Goal: Use online tool/utility: Utilize a website feature to perform a specific function

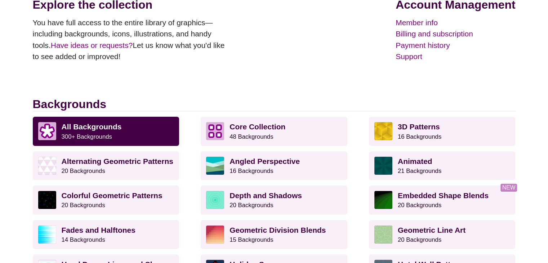
scroll to position [115, 0]
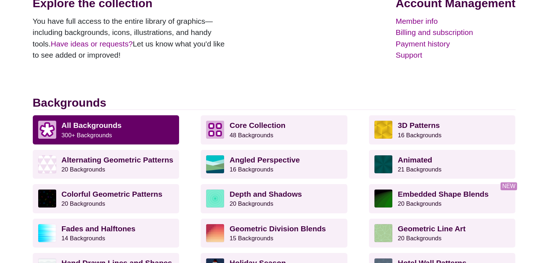
click at [132, 127] on p "All Backgrounds 300+ Backgrounds" at bounding box center [118, 130] width 112 height 18
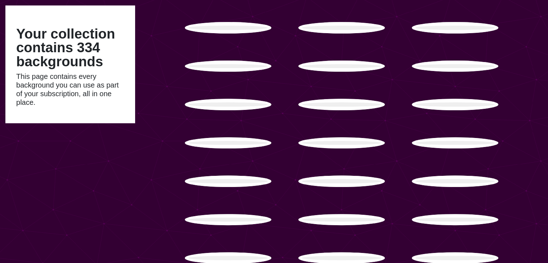
scroll to position [212, 0]
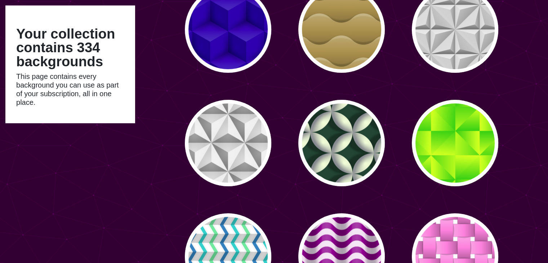
type input "#450057"
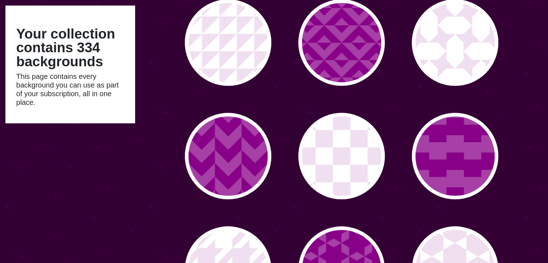
scroll to position [765, 0]
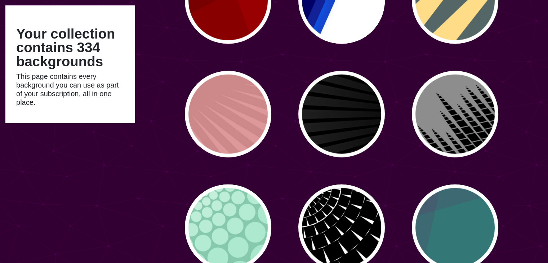
scroll to position [1717, 0]
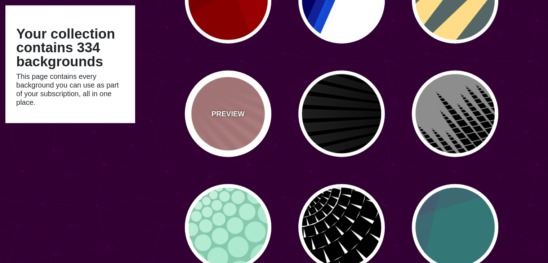
click at [215, 124] on div "PREVIEW" at bounding box center [228, 114] width 87 height 87
type input "#DD9999"
type input "#CC8888"
type input "100"
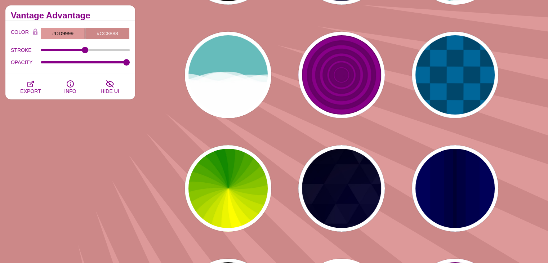
scroll to position [2442, 0]
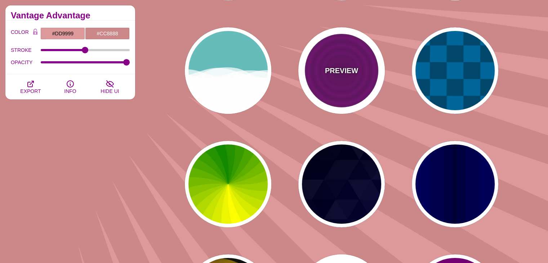
click at [343, 73] on p "PREVIEW" at bounding box center [341, 70] width 33 height 11
type input "#880088"
type input "#660066"
type input "15"
type input "0"
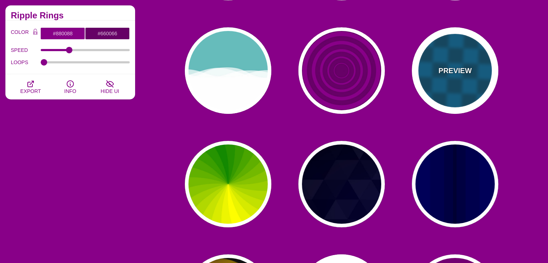
click at [470, 75] on p "PREVIEW" at bounding box center [455, 70] width 33 height 11
type input "#00476B"
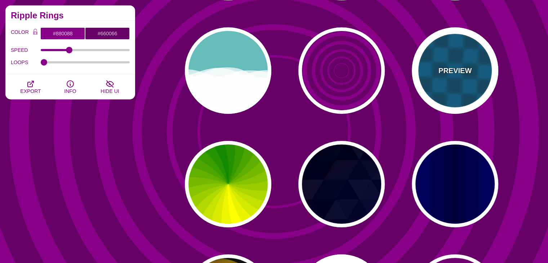
type input "#006699"
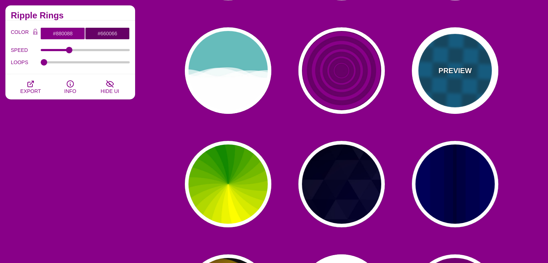
type input "0"
type input "1"
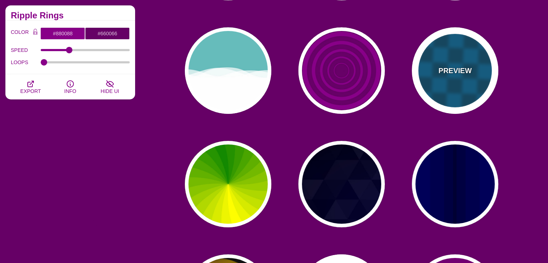
type input "5"
type input "15"
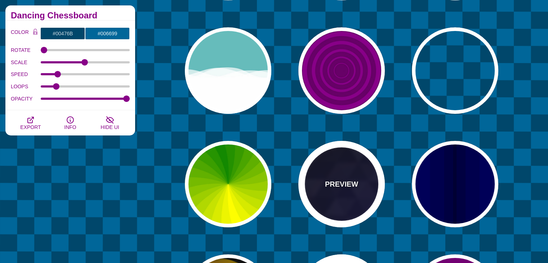
click at [354, 182] on p "PREVIEW" at bounding box center [341, 184] width 33 height 11
type input "#000000"
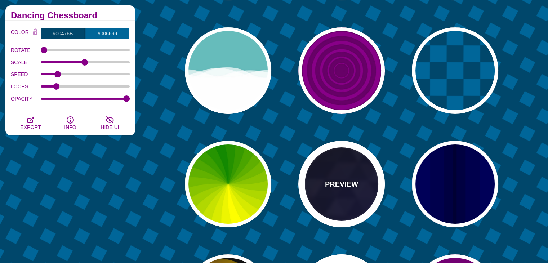
type input "#880088"
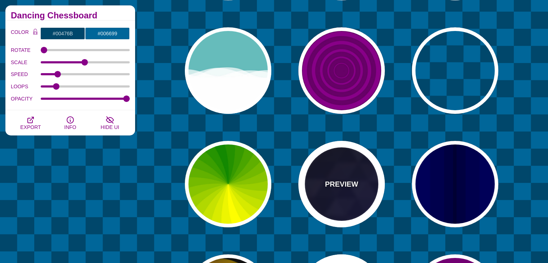
type input "#0000FF"
type input "#006600"
type input "0.4"
type input "0.2"
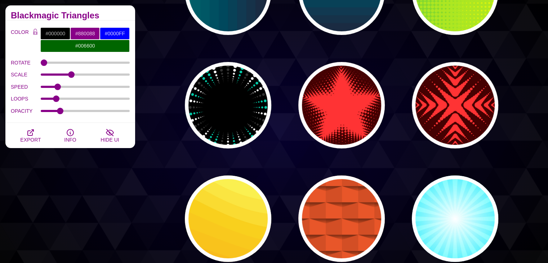
scroll to position [5476, 0]
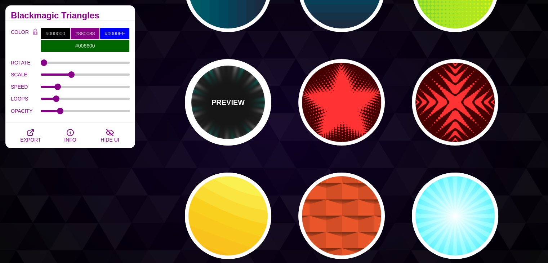
click at [252, 117] on div "PREVIEW" at bounding box center [228, 102] width 87 height 87
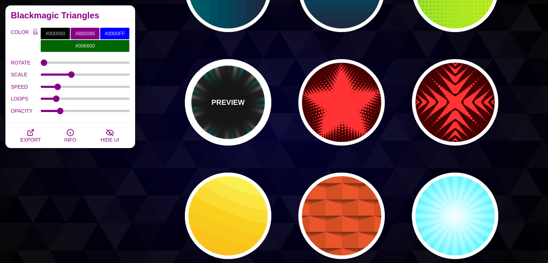
type input "#00CCAA"
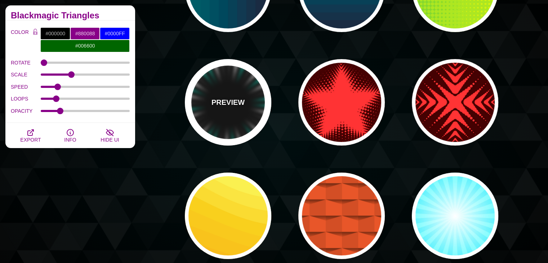
type input "#FFFFFF"
type input "#333333"
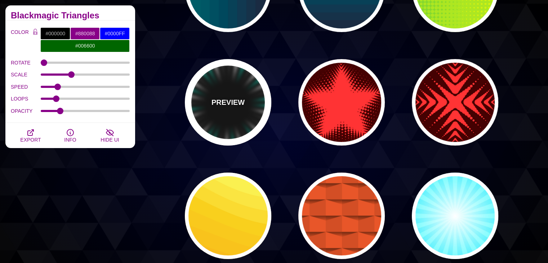
type input "0"
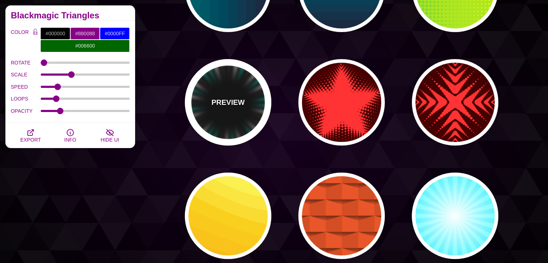
type input "0"
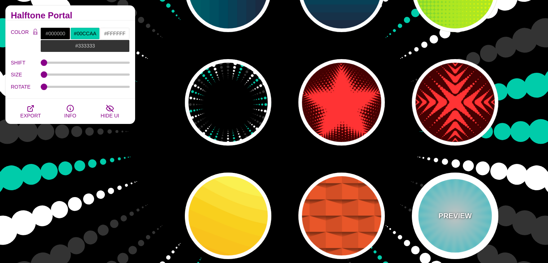
click at [461, 216] on p "PREVIEW" at bounding box center [455, 216] width 33 height 11
type input "#FFFFFF"
type input "#00EEFF"
type input "#00FFFF"
type input "1"
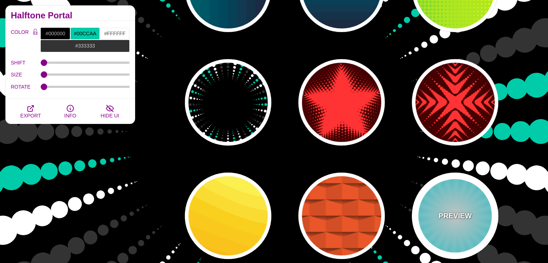
type input "50"
type input "70"
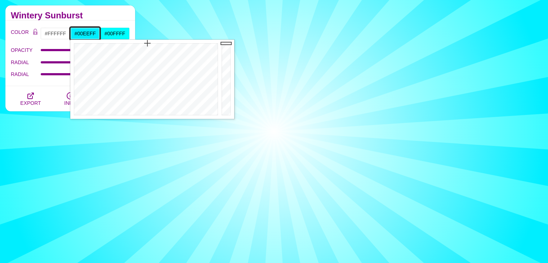
click at [87, 34] on input "#00EEFF" at bounding box center [85, 33] width 30 height 12
click at [89, 33] on input "#00EEFF" at bounding box center [85, 33] width 30 height 12
paste input "a8d0e6"
type input "#A8D0E6"
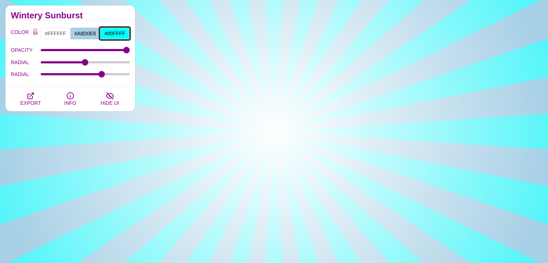
click at [119, 33] on input "#00FFFF" at bounding box center [115, 33] width 30 height 12
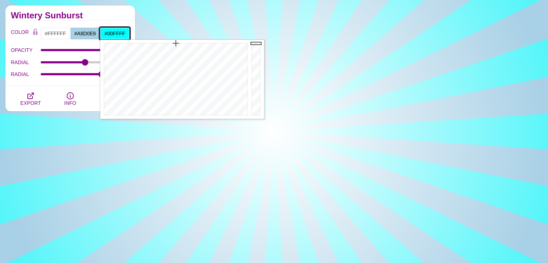
click at [119, 33] on input "#00FFFF" at bounding box center [115, 33] width 30 height 12
paste input "b2545"
click at [123, 32] on input "#0b2545" at bounding box center [115, 33] width 30 height 12
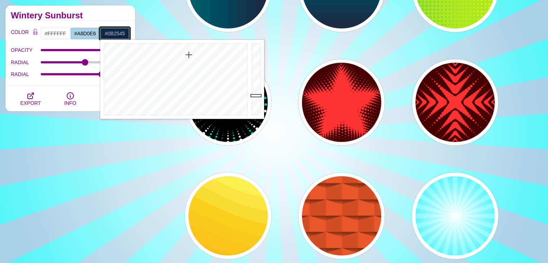
type input "#0B2545"
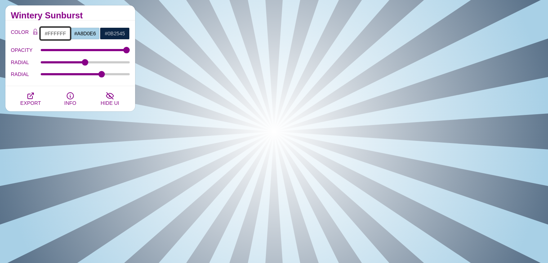
click at [53, 34] on input "#FFFFFF" at bounding box center [55, 33] width 30 height 12
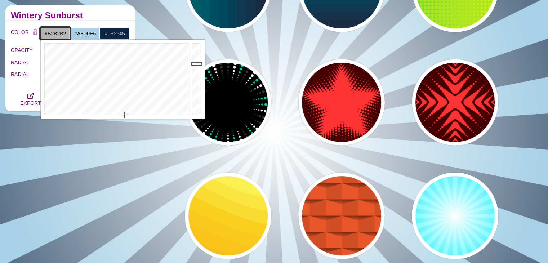
drag, startPoint x: 196, startPoint y: 44, endPoint x: 196, endPoint y: 65, distance: 21.3
click at [196, 65] on div at bounding box center [197, 79] width 14 height 79
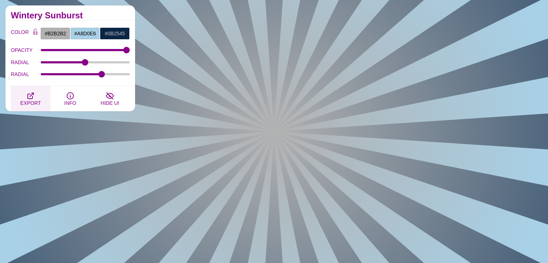
click at [27, 93] on icon "button" at bounding box center [30, 96] width 9 height 9
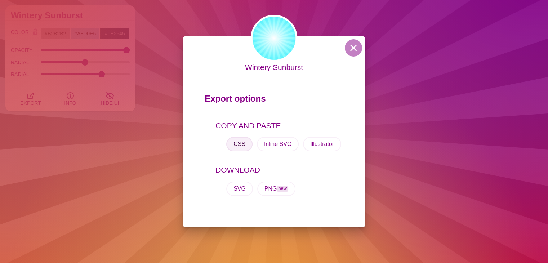
click at [246, 148] on button "CSS" at bounding box center [239, 144] width 26 height 14
click at [354, 45] on button at bounding box center [353, 47] width 17 height 17
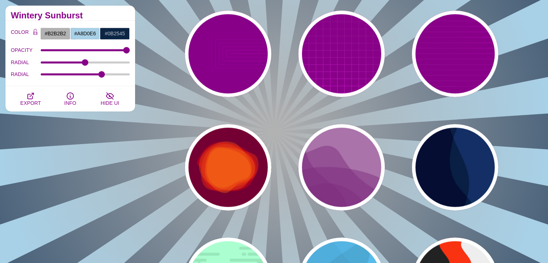
scroll to position [12074, 0]
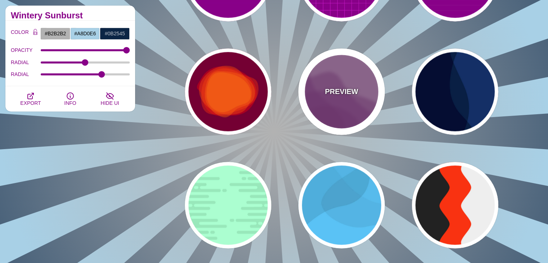
click at [343, 107] on div "PREVIEW" at bounding box center [342, 91] width 87 height 87
type input "#AA77AA"
type input "#7F3681"
type input "0"
type input "0.5"
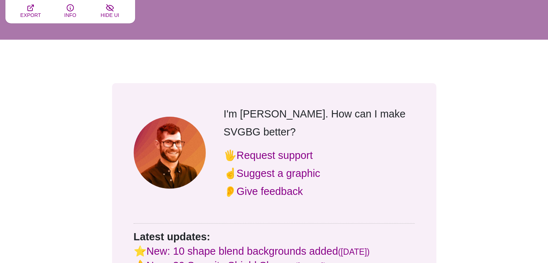
scroll to position [12687, 0]
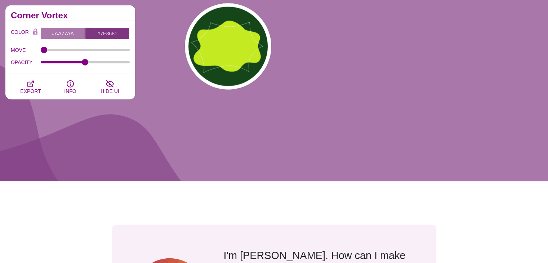
drag, startPoint x: 504, startPoint y: 262, endPoint x: 502, endPoint y: 253, distance: 9.0
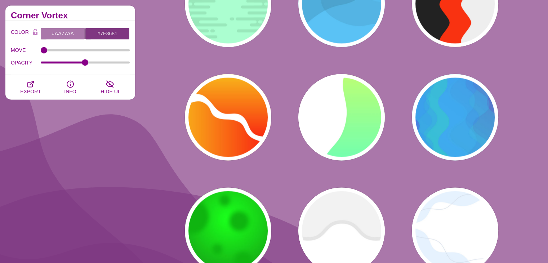
scroll to position [12110, 0]
